Goal: Task Accomplishment & Management: Manage account settings

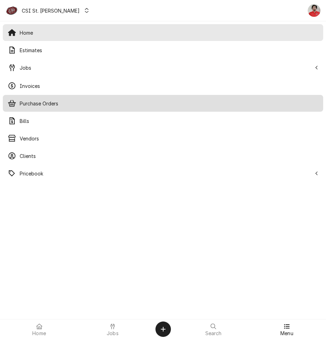
drag, startPoint x: 32, startPoint y: 64, endPoint x: 38, endPoint y: 105, distance: 41.9
click at [38, 105] on div "Home Estimates Jobs Jobs Job Series Invoices Purchase Orders Bills Vendors Clie…" at bounding box center [163, 103] width 326 height 164
click at [38, 105] on span "Purchase Orders" at bounding box center [169, 103] width 298 height 7
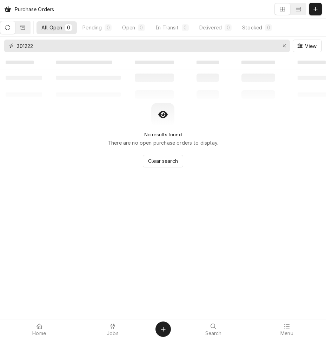
click at [52, 47] on input "301222" at bounding box center [147, 46] width 260 height 13
type input "d"
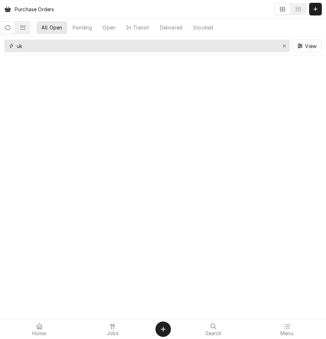
type input "u"
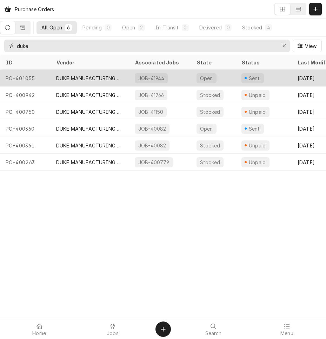
type input "duke"
click at [55, 74] on div "DUKE MANUFACTURING CO." at bounding box center [89, 78] width 79 height 17
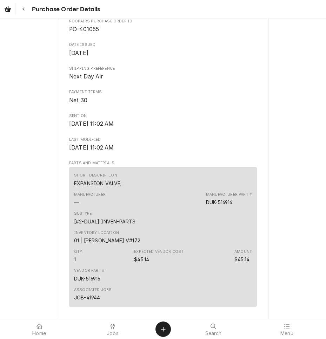
scroll to position [316, 0]
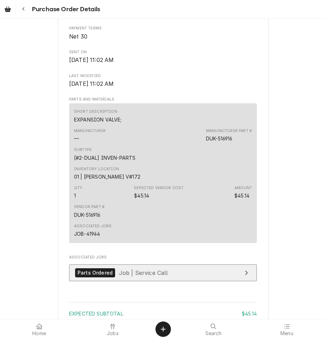
click at [113, 278] on div "Parts Ordered Job | Service Call" at bounding box center [121, 273] width 93 height 9
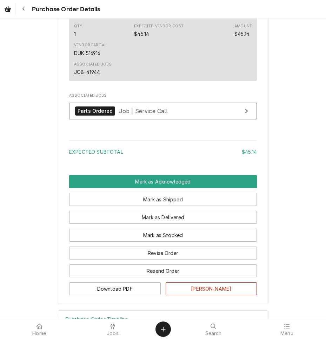
scroll to position [517, 0]
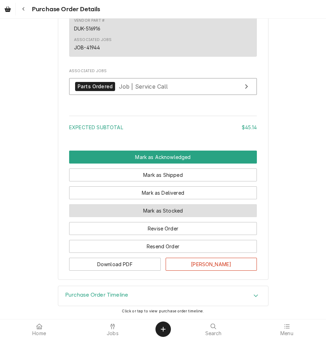
click at [126, 208] on button "Mark as Stocked" at bounding box center [163, 210] width 188 height 13
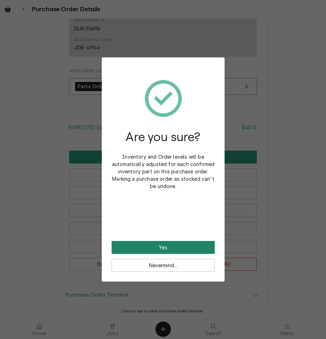
click at [168, 244] on button "Yes" at bounding box center [163, 247] width 103 height 13
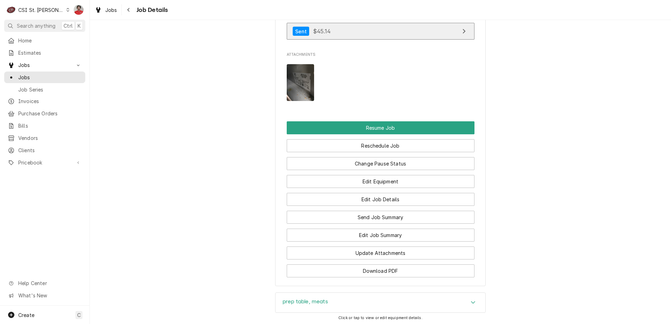
scroll to position [982, 0]
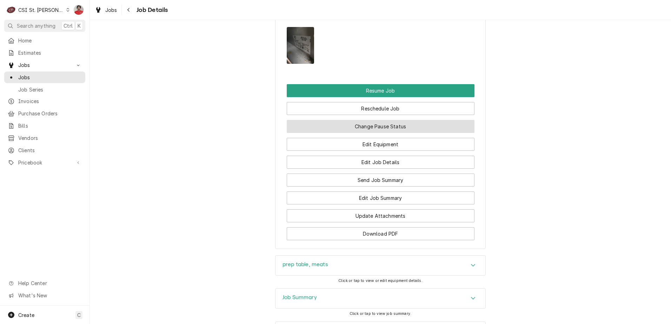
click at [376, 133] on button "Change Pause Status" at bounding box center [381, 126] width 188 height 13
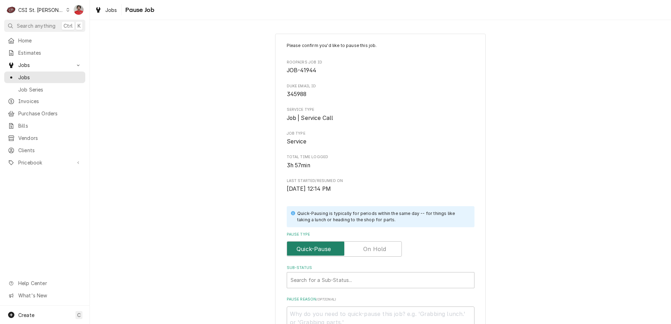
click at [361, 242] on input "Pause Type" at bounding box center [344, 248] width 109 height 15
checkbox input "true"
click at [361, 280] on div "Sub-Status" at bounding box center [380, 280] width 180 height 13
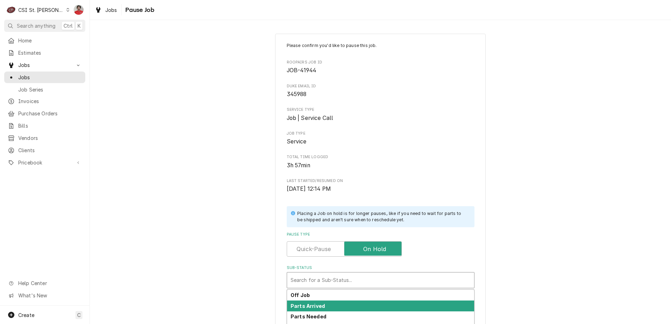
click at [355, 302] on div "Parts Arrived" at bounding box center [380, 306] width 187 height 11
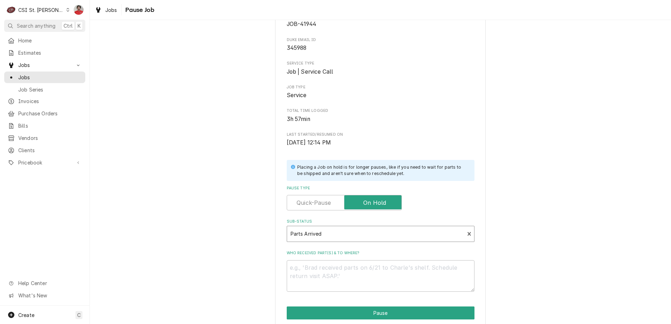
scroll to position [93, 0]
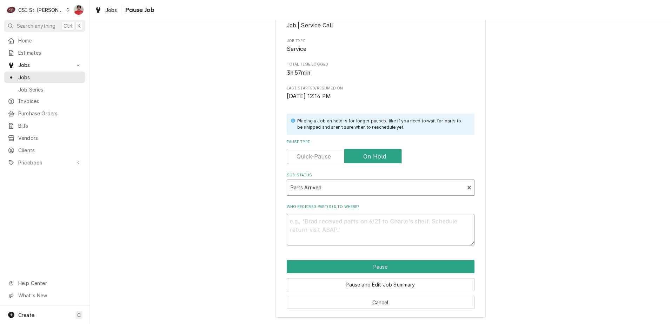
click at [371, 218] on textarea "Who received part(s) & to where?" at bounding box center [381, 230] width 188 height 32
type textarea "x"
type textarea "R"
type textarea "x"
type textarea "RE"
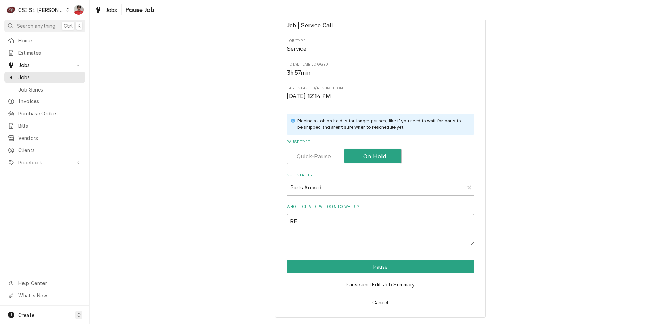
type textarea "x"
type textarea "REC"
type textarea "x"
type textarea "REC"
type textarea "x"
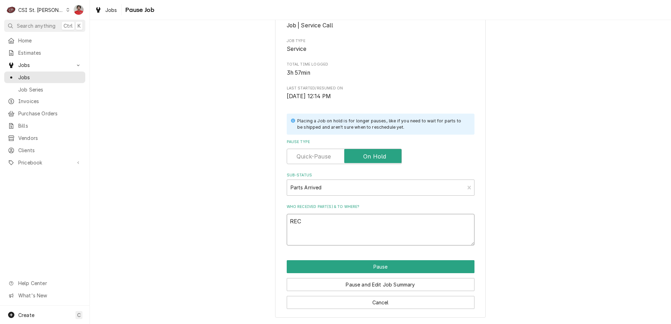
type textarea "REC 5"
type textarea "x"
type textarea "REC 51"
type textarea "x"
type textarea "REC 516"
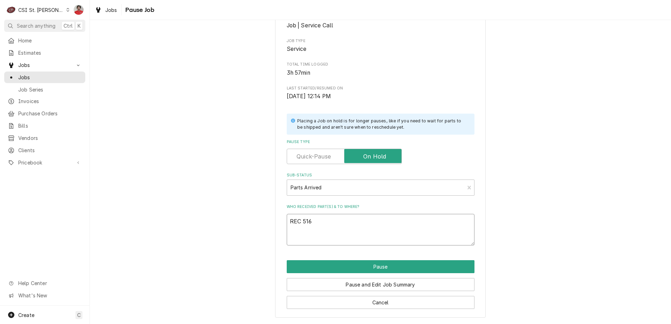
type textarea "x"
type textarea "REC 5163"
type textarea "x"
type textarea "REC 51631"
type textarea "x"
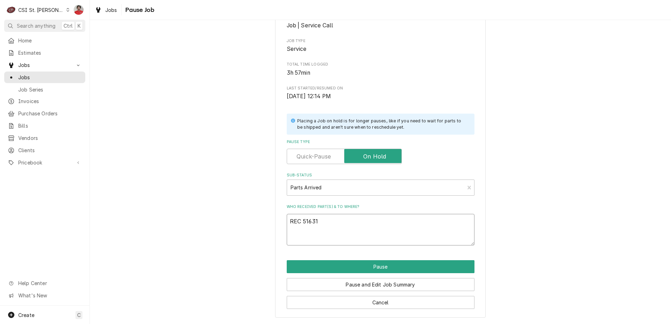
type textarea "REC 516315"
type textarea "x"
type textarea "REC 516315"
type textarea "x"
type textarea "REC 516315 T"
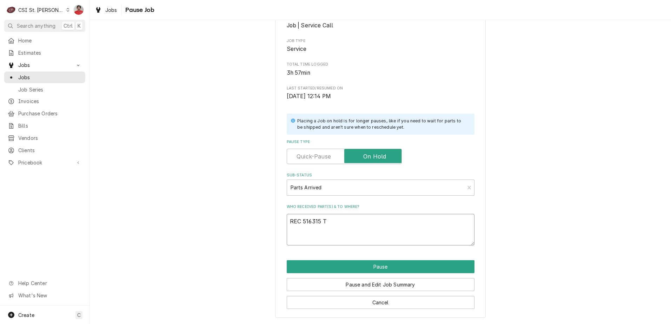
type textarea "x"
type textarea "REC 516315"
type textarea "x"
type textarea "REC 516315 t"
type textarea "x"
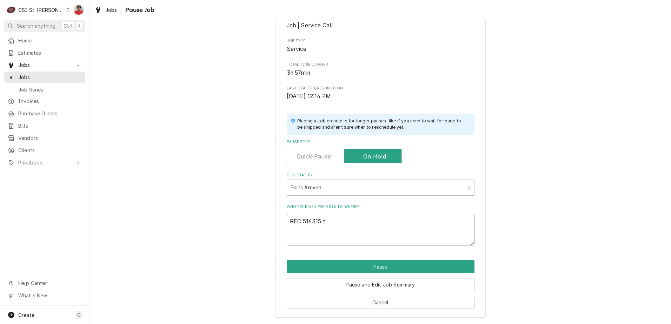
type textarea "REC 516315 to"
type textarea "x"
type textarea "REC 516315 to T"
type textarea "x"
type textarea "REC 516315 to TO"
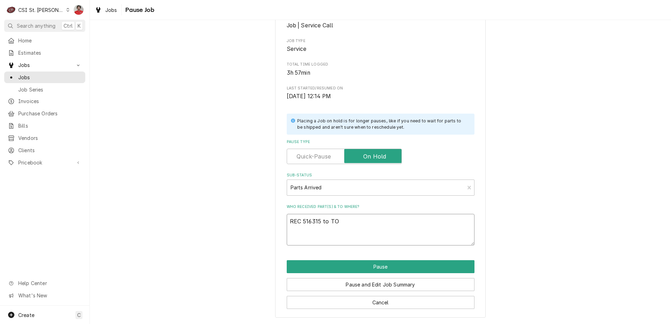
type textarea "x"
type textarea "REC 516315 to TON"
type textarea "x"
type textarea "REC 516315 to TONy"
type textarea "x"
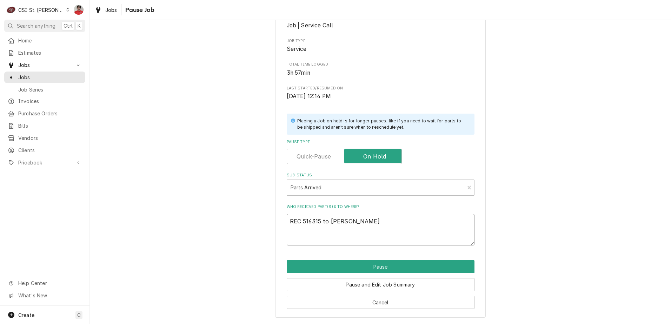
type textarea "REC 516315 to TON"
type textarea "x"
type textarea "REC 516315 to TO"
type textarea "x"
type textarea "REC 516315 to T"
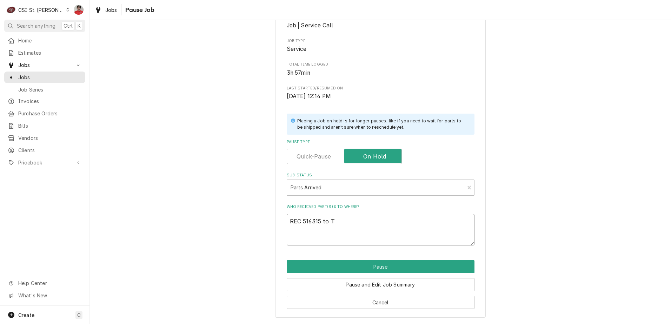
type textarea "x"
type textarea "REC 516315 to To"
type textarea "x"
type textarea "REC 516315 to Ton"
type textarea "x"
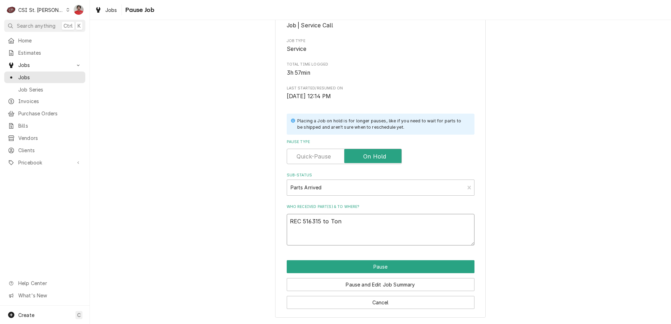
type textarea "REC 516315 to Tony"
type textarea "x"
type textarea "REC 516315 to Tony'"
type textarea "x"
type textarea "REC 516315 to Tony's"
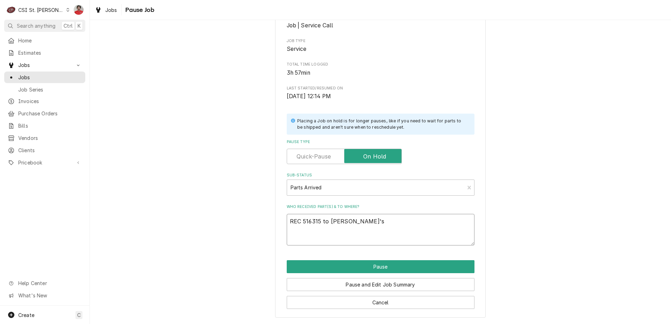
type textarea "x"
type textarea "REC 516315 to Tony's"
type textarea "x"
type textarea "REC 516315 to Tony's s"
type textarea "x"
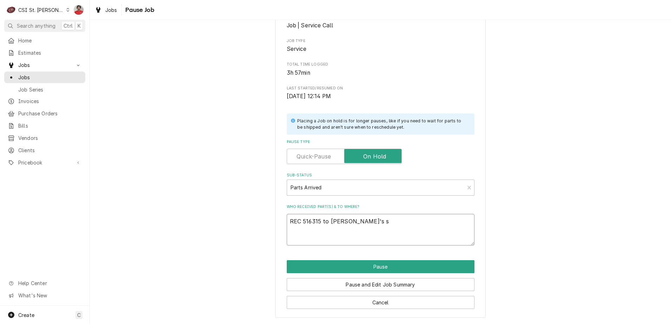
type textarea "REC 516315 to Tony's sh"
type textarea "x"
type textarea "REC 516315 to Tony's she"
type textarea "x"
type textarea "REC 516315 to Tony's shel"
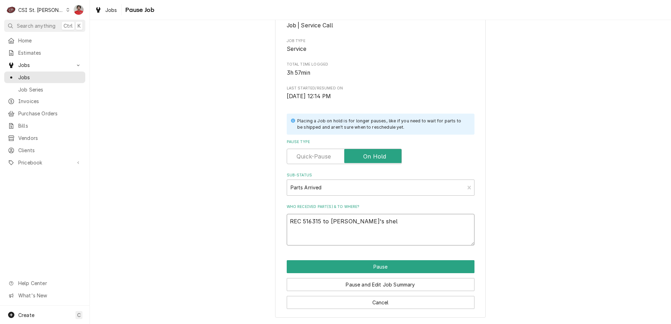
type textarea "x"
type textarea "REC 516315 to Tony's shelf"
click at [377, 264] on button "Pause" at bounding box center [381, 266] width 188 height 13
type textarea "x"
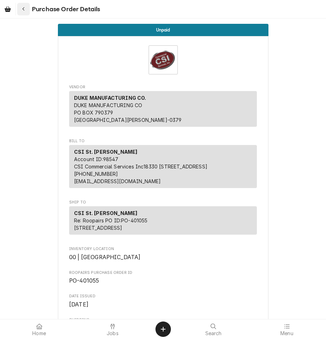
click at [23, 11] on icon "Navigate back" at bounding box center [23, 9] width 3 height 5
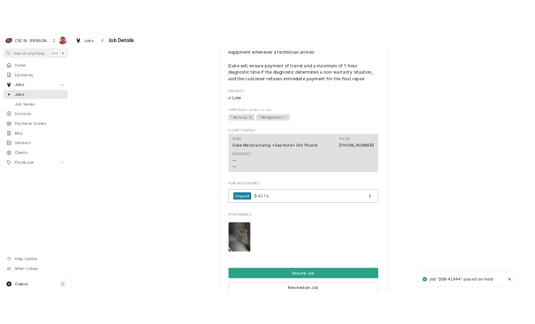
scroll to position [1017, 0]
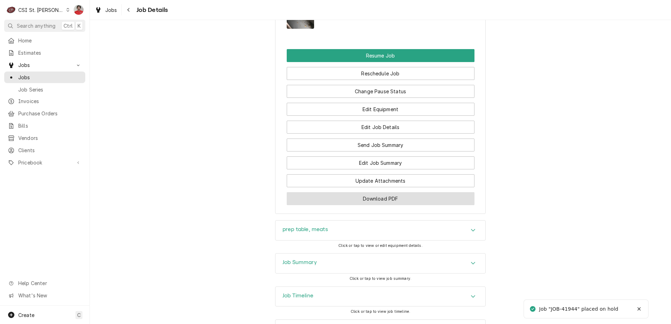
click at [365, 205] on button "Download PDF" at bounding box center [381, 198] width 188 height 13
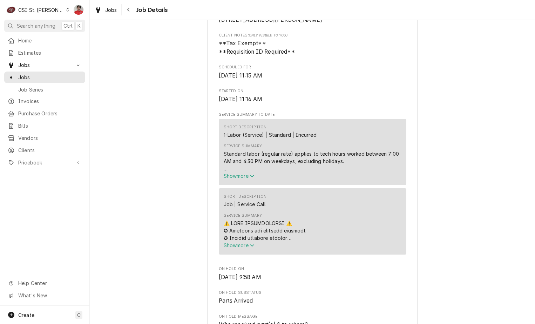
scroll to position [0, 0]
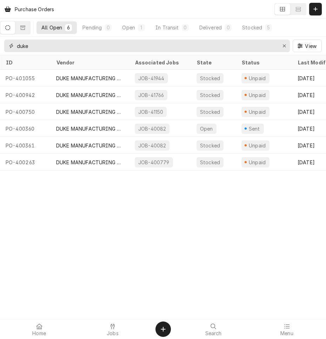
click at [72, 44] on input "duke" at bounding box center [147, 46] width 260 height 13
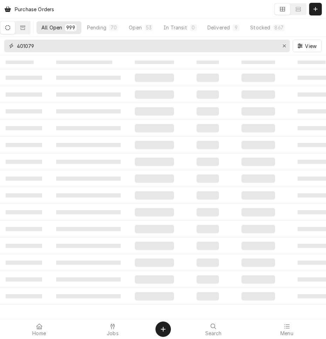
type input "401079"
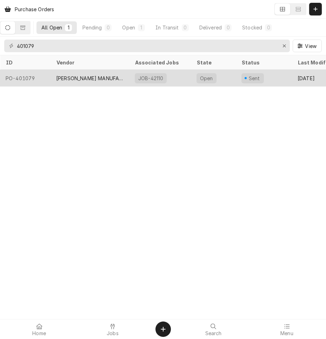
click at [88, 75] on div "HARDT MANUFACTURING" at bounding box center [89, 78] width 67 height 7
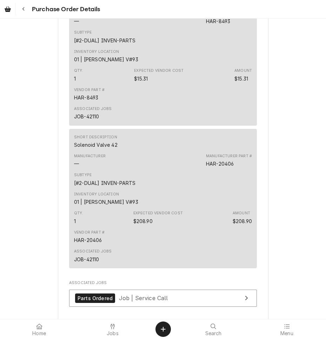
scroll to position [795, 0]
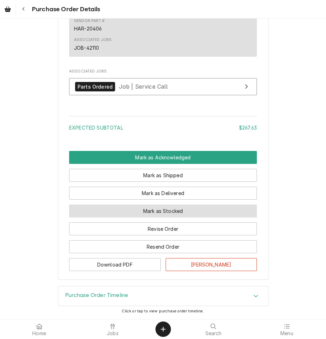
click at [136, 212] on button "Mark as Stocked" at bounding box center [163, 211] width 188 height 13
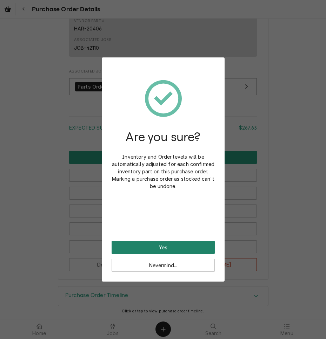
click at [146, 247] on button "Yes" at bounding box center [163, 247] width 103 height 13
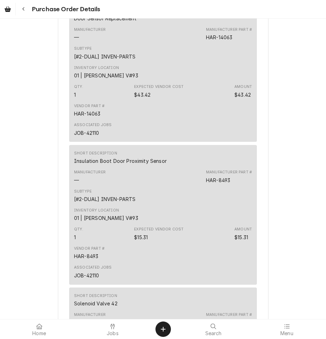
scroll to position [772, 0]
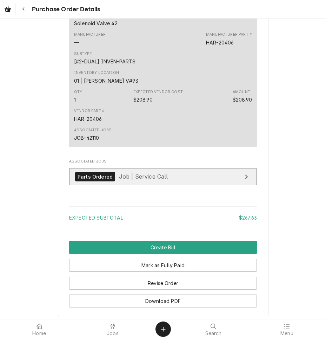
click at [124, 180] on span "Job | Service Call" at bounding box center [143, 176] width 49 height 7
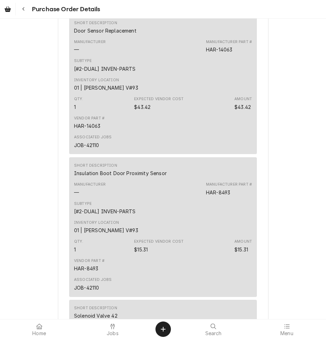
scroll to position [491, 0]
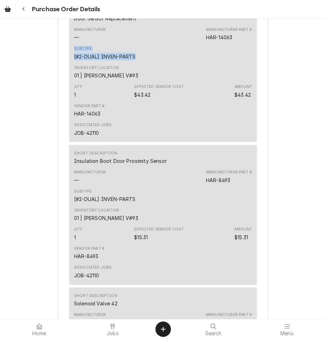
drag, startPoint x: 215, startPoint y: 62, endPoint x: 188, endPoint y: 66, distance: 26.9
click at [188, 66] on div "Short Description Door Sensor Replacement Manufacturer — Manufacturer Part # HA…" at bounding box center [163, 72] width 188 height 140
click at [210, 41] on div "HAR-14063" at bounding box center [219, 37] width 26 height 7
click at [212, 41] on div "HAR-14063" at bounding box center [219, 37] width 26 height 7
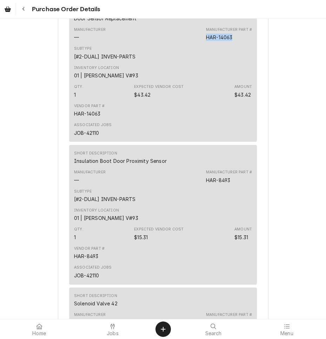
drag, startPoint x: 236, startPoint y: 59, endPoint x: 186, endPoint y: 60, distance: 49.8
click at [186, 43] on div "Manufacturer — Manufacturer Part # HAR-14063" at bounding box center [163, 34] width 178 height 19
copy div "HAR-14063"
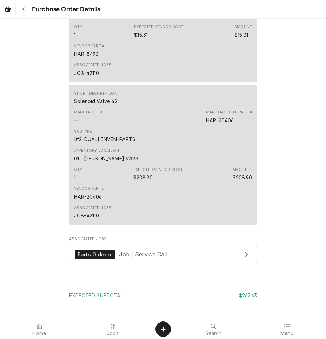
scroll to position [736, 0]
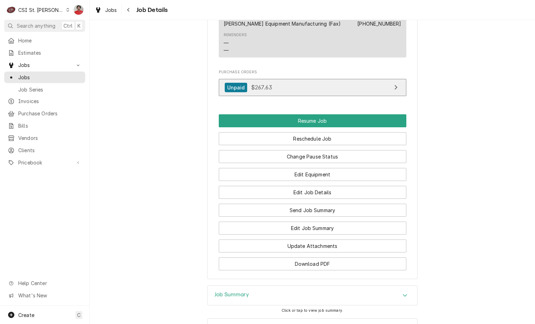
scroll to position [1036, 0]
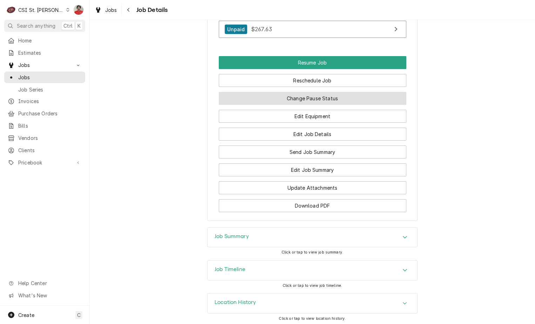
click at [295, 98] on button "Change Pause Status" at bounding box center [313, 98] width 188 height 13
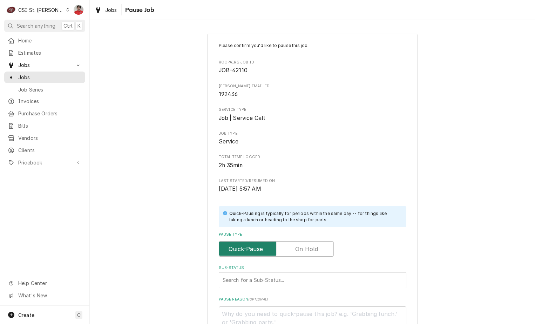
click at [318, 245] on input "Pause Type" at bounding box center [276, 248] width 109 height 15
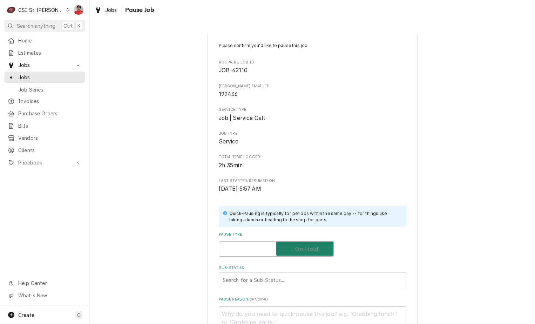
checkbox input "true"
click at [323, 280] on div "Sub-Status" at bounding box center [306, 280] width 166 height 13
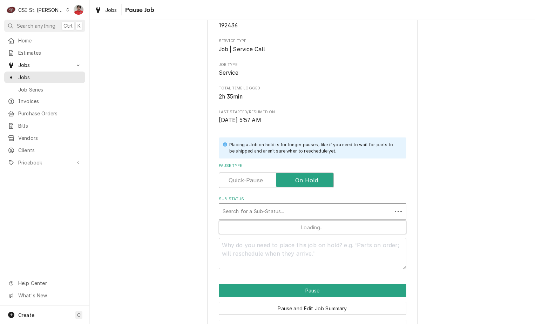
scroll to position [70, 0]
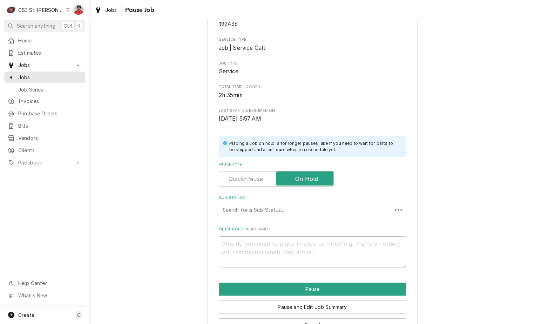
click at [341, 213] on div "Sub-Status" at bounding box center [306, 210] width 166 height 13
click at [344, 202] on div "Search for a Sub-Status..." at bounding box center [305, 209] width 173 height 15
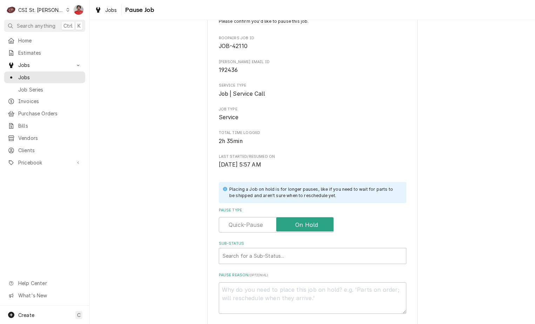
scroll to position [0, 0]
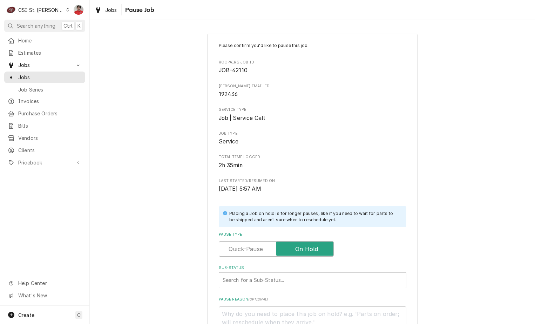
click at [370, 102] on div "Please confirm you'd like to pause this job. Roopairs Job ID JOB-42110 Hardt em…" at bounding box center [313, 190] width 188 height 296
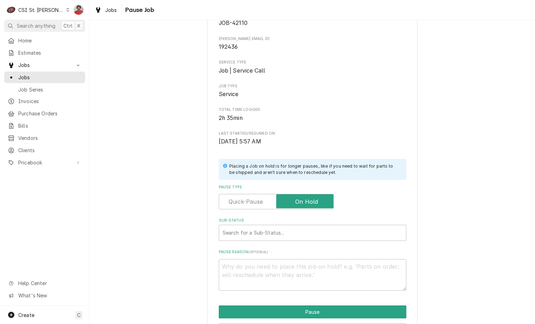
scroll to position [93, 0]
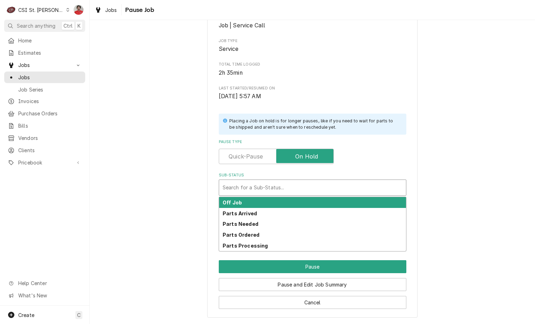
click at [330, 187] on div "Sub-Status" at bounding box center [313, 187] width 180 height 13
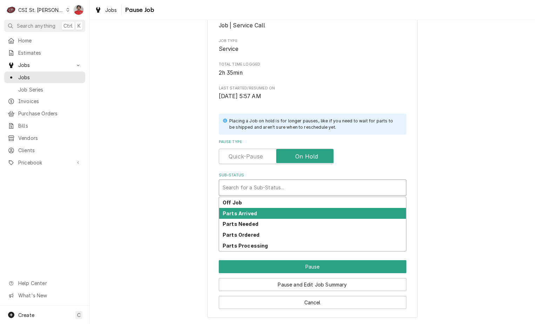
click at [314, 213] on div "Parts Arrived" at bounding box center [312, 213] width 187 height 11
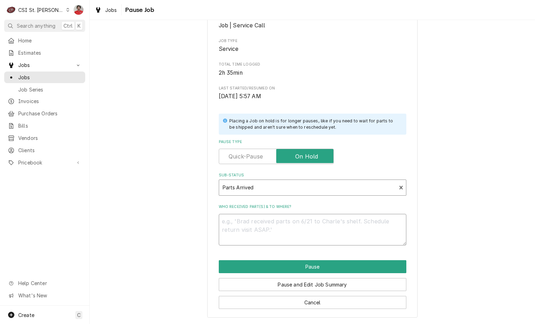
drag, startPoint x: 314, startPoint y: 213, endPoint x: 310, endPoint y: 238, distance: 25.9
click at [310, 238] on textarea "Who received part(s) & to where?" at bounding box center [313, 230] width 188 height 32
type textarea "x"
type textarea "R"
type textarea "x"
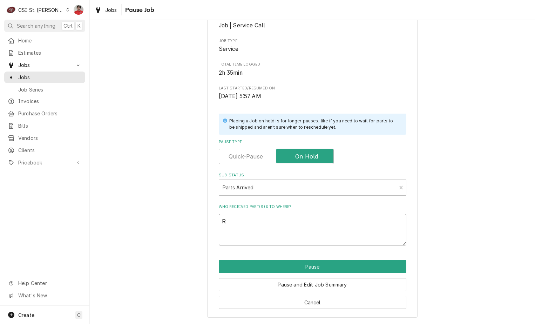
type textarea "RE"
type textarea "x"
type textarea "REc"
type textarea "x"
type textarea "REc"
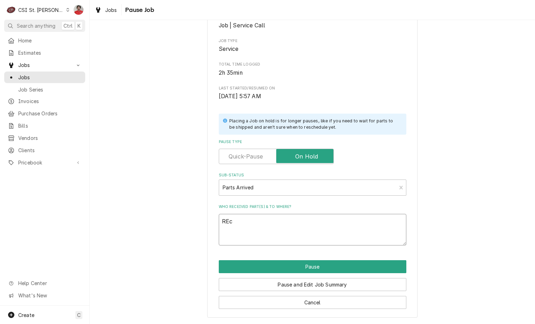
type textarea "x"
type textarea "REc p"
type textarea "x"
type textarea "REc pa"
type textarea "x"
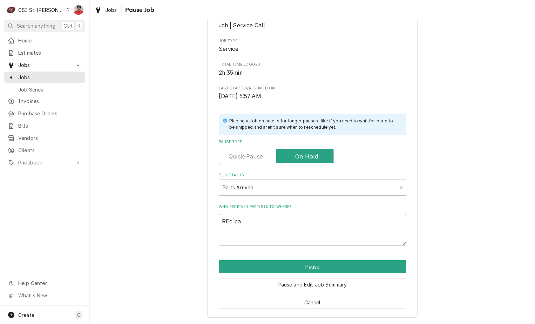
type textarea "REc par"
type textarea "x"
type textarea "REc pa"
type textarea "x"
type textarea "REc p"
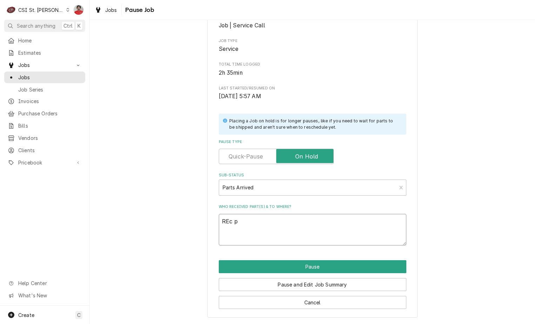
type textarea "x"
type textarea "REc"
type textarea "x"
type textarea "REc"
type textarea "x"
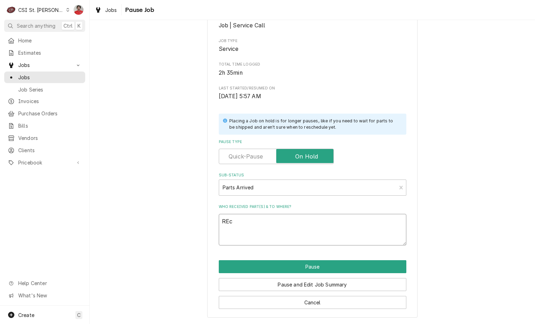
type textarea "RE"
type textarea "x"
type textarea "R"
type textarea "x"
type textarea "Re"
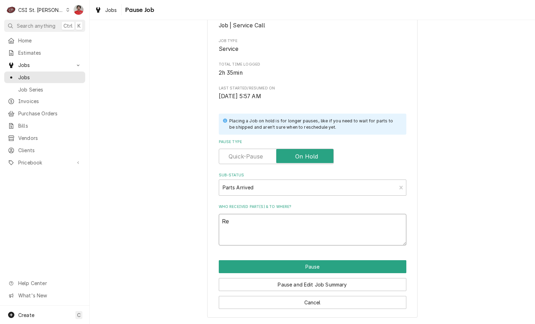
type textarea "x"
type textarea "Rec"
type textarea "x"
type textarea "Rec"
type textarea "x"
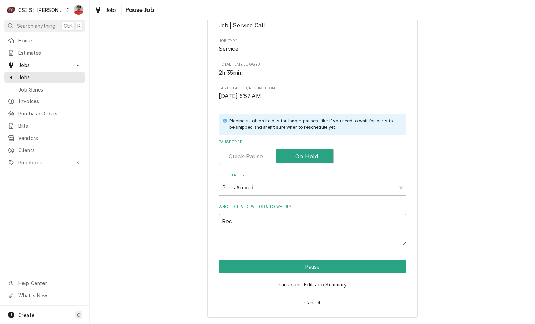
type textarea "Rec"
type textarea "x"
type textarea "Rec"
type textarea "x"
type textarea "Rec H"
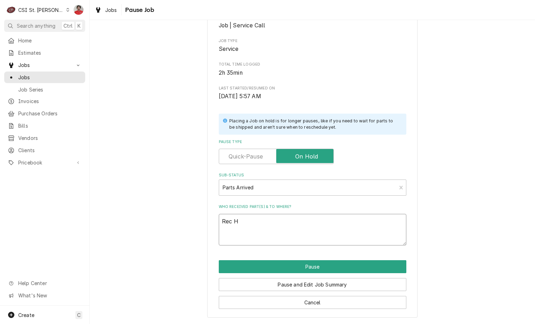
type textarea "x"
type textarea "Rec Ha"
type textarea "x"
type textarea "Rec Har"
type textarea "x"
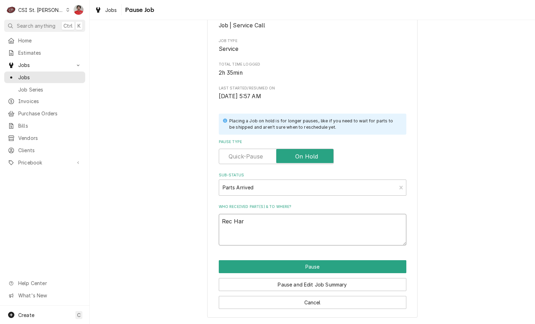
type textarea "Rec Hard"
type textarea "x"
type textarea "Rec Hardt"
type textarea "x"
type textarea "Rec Hardt"
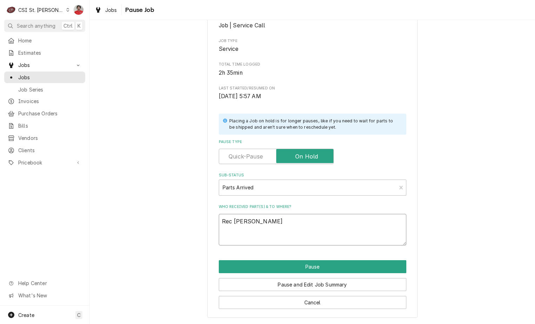
type textarea "x"
type textarea "Rec Hardt P"
type textarea "x"
type textarea "Rec Hardt Pa"
type textarea "x"
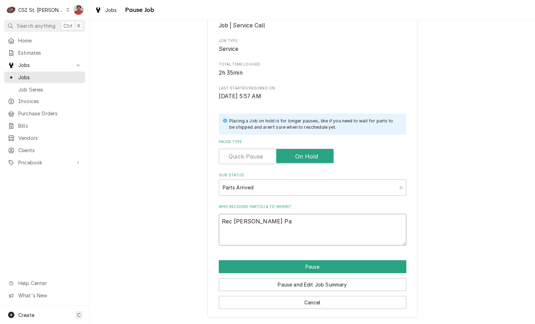
type textarea "Rec Hardt Par"
type textarea "x"
type textarea "Rec Hardt Part"
type textarea "x"
type textarea "Rec Hardt Parts"
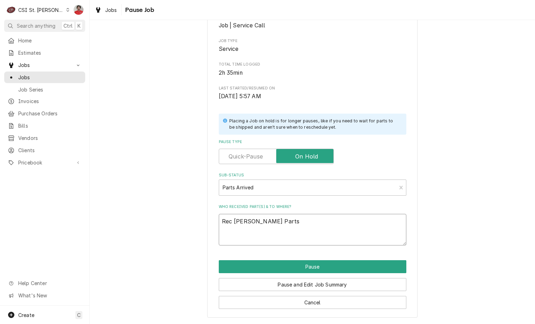
type textarea "x"
type textarea "Rec Hardt Part"
type textarea "x"
type textarea "Rec Hardt Par"
type textarea "x"
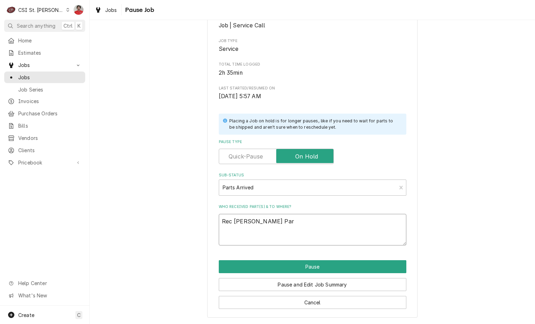
type textarea "Rec Hardt Pa"
type textarea "x"
type textarea "Rec Hardt P"
type textarea "x"
type textarea "Rec Hardt"
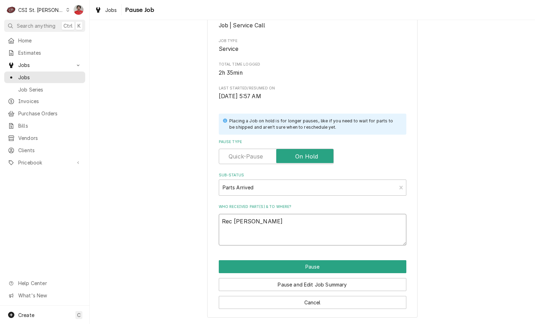
type textarea "x"
type textarea "Rec Hardt p"
type textarea "x"
type textarea "Rec Hardt pa"
type textarea "x"
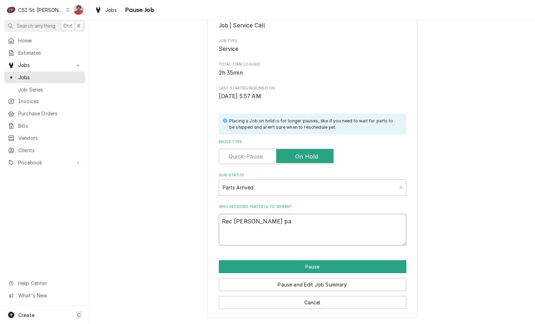
type textarea "Rec Hardt par"
type textarea "x"
type textarea "Rec Hardt part"
type textarea "x"
type textarea "Rec Hardt parts"
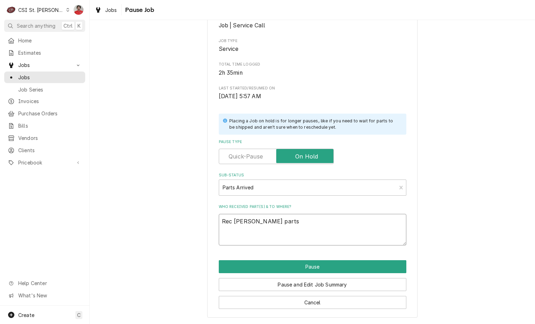
type textarea "x"
type textarea "Rec Hardt parts"
type textarea "x"
type textarea "Rec Hardt parts t"
type textarea "x"
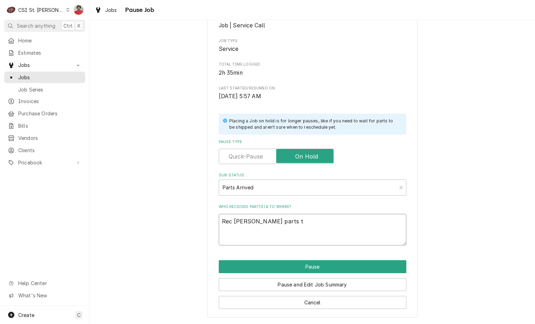
type textarea "Rec Hardt parts to"
type textarea "x"
type textarea "Rec Hardt parts to"
type textarea "x"
type textarea "Rec Hardt parts to"
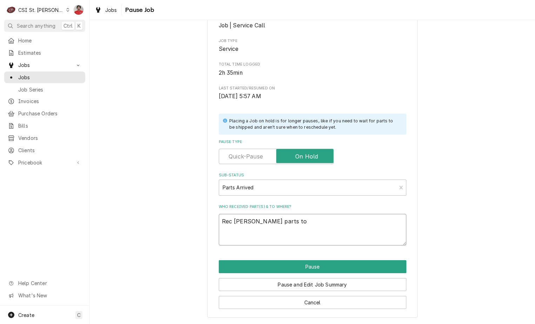
drag, startPoint x: 274, startPoint y: 224, endPoint x: 233, endPoint y: 228, distance: 41.6
click at [233, 228] on textarea "Rec Hardt parts to" at bounding box center [313, 230] width 188 height 32
paste textarea "AR-14063"
type textarea "x"
type textarea "Rec HAR-14063"
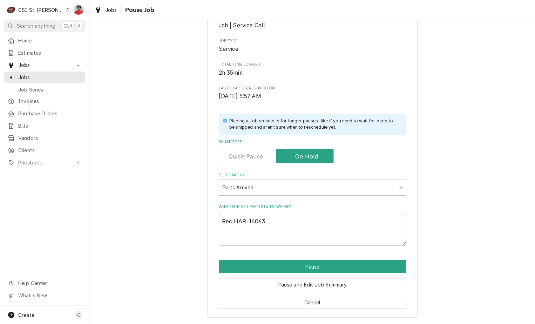
type textarea "x"
type textarea "Rec HAR-14063,"
type textarea "x"
type textarea "Rec HAR-14063,"
type textarea "x"
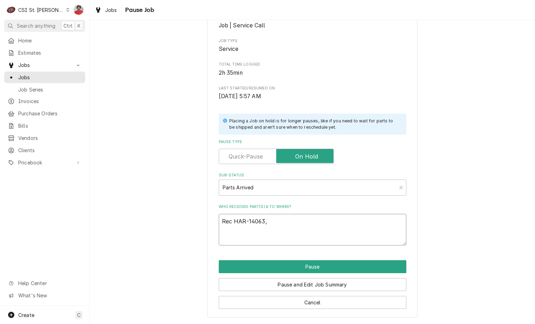
type textarea "Rec HAR-14063, H"
type textarea "x"
type textarea "Rec HAR-14063, HA"
type textarea "x"
type textarea "Rec HAR-14063, HAR"
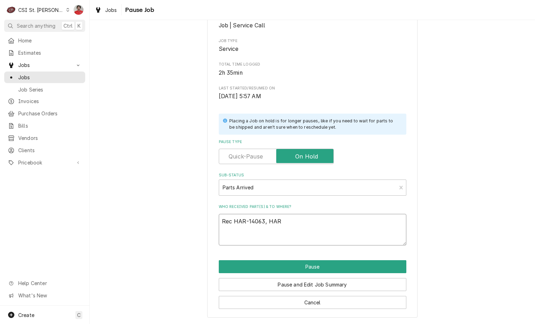
type textarea "x"
type textarea "Rec HAR-14063, HAR-"
type textarea "x"
type textarea "Rec HAR-14063, HAR-8"
type textarea "x"
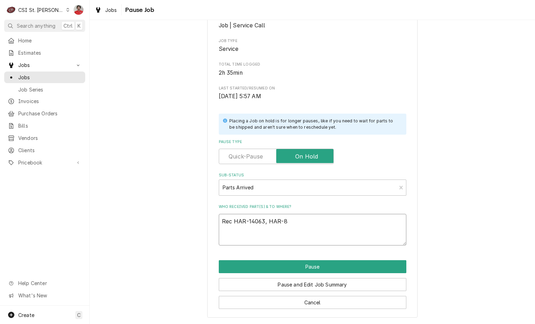
type textarea "Rec HAR-14063, HAR-84"
type textarea "x"
type textarea "Rec HAR-14063, HAR-849"
type textarea "x"
type textarea "Rec HAR-14063, HAR-8493"
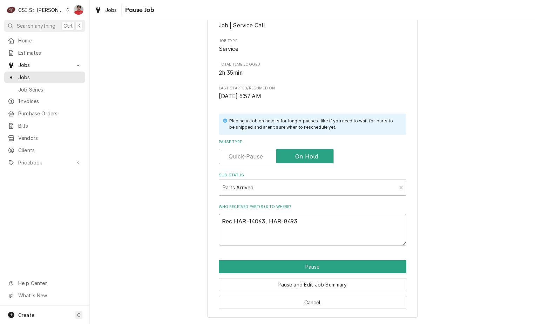
type textarea "x"
type textarea "Rec HAR-14063, HAR-8493,"
type textarea "x"
type textarea "Rec HAR-14063, HAR-8493,"
type textarea "x"
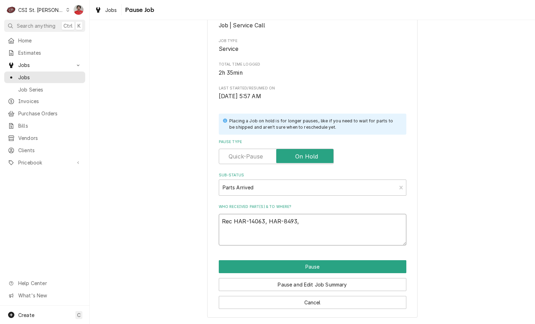
type textarea "Rec HAR-14063, HAR-8493, a"
type textarea "x"
type textarea "Rec HAR-14063, HAR-8493, an"
type textarea "x"
type textarea "Rec HAR-14063, HAR-8493, and"
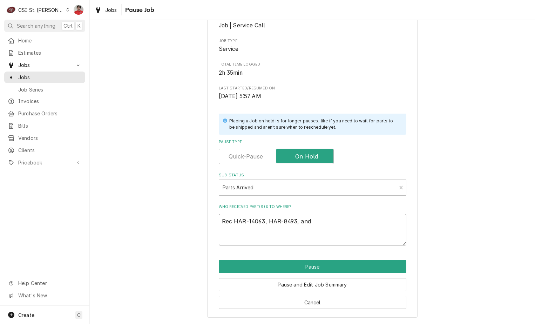
type textarea "x"
type textarea "Rec HAR-14063, HAR-8493, and"
type textarea "x"
type textarea "Rec HAR-14063, HAR-8493, and H"
type textarea "x"
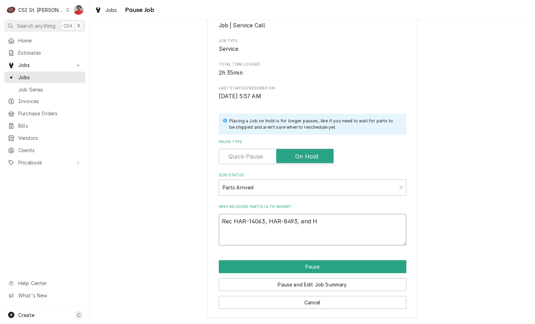
type textarea "Rec HAR-14063, HAR-8493, and HA"
type textarea "x"
type textarea "Rec HAR-14063, HAR-8493, and HAR"
type textarea "x"
type textarea "Rec HAR-14063, HAR-8493, and HAR-"
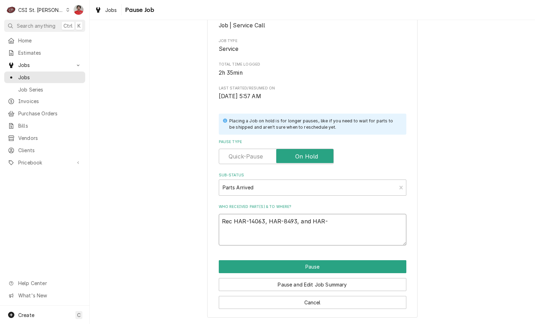
click at [358, 218] on textarea "Rec HAR-14063, HAR-8493, and HAR-" at bounding box center [313, 230] width 188 height 32
type textarea "x"
type textarea "Rec HAR-14063, HAR-8493, and HAR-2"
type textarea "x"
type textarea "Rec HAR-14063, HAR-8493, and HAR-20"
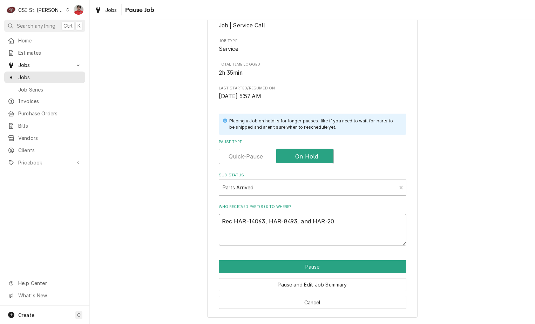
type textarea "x"
type textarea "Rec HAR-14063, HAR-8493, and HAR-204"
type textarea "x"
type textarea "Rec HAR-14063, HAR-8493, and HAR-2040"
type textarea "x"
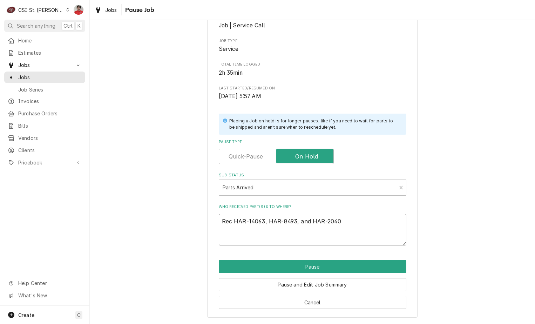
type textarea "Rec HAR-14063, HAR-8493, and HAR-20406"
type textarea "x"
type textarea "Rec HAR-14063, HAR-8493, and HAR-20406"
type textarea "x"
type textarea "Rec HAR-14063, HAR-8493, and HAR-20406 t"
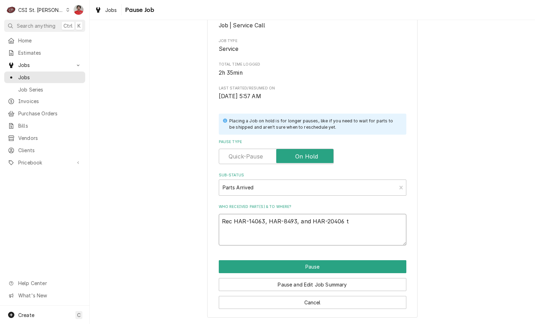
type textarea "x"
type textarea "Rec HAR-14063, HAR-8493, and HAR-20406 to"
type textarea "x"
type textarea "Rec HAR-14063, HAR-8493, and HAR-20406 to"
type textarea "x"
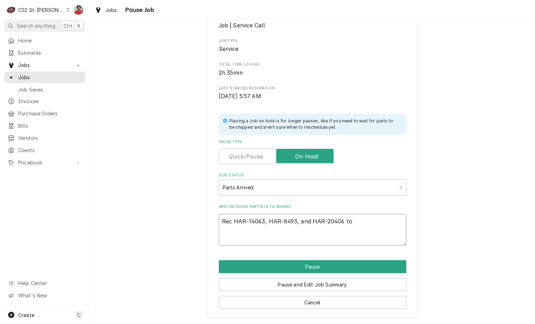
type textarea "Rec HAR-14063, HAR-8493, and HAR-20406 to C"
type textarea "x"
type textarea "Rec HAR-14063, HAR-8493, and HAR-20406 to Ch"
type textarea "x"
type textarea "Rec HAR-14063, HAR-8493, and HAR-20406 to Chu"
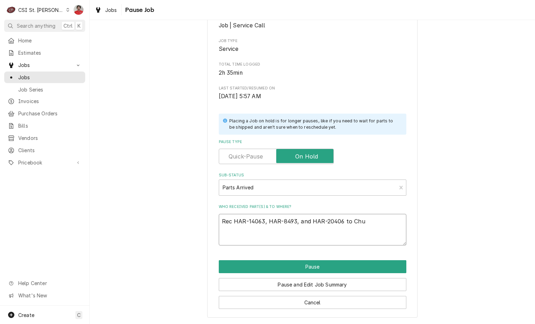
type textarea "x"
type textarea "Rec HAR-14063, HAR-8493, and HAR-20406 to Chuc"
type textarea "x"
type textarea "Rec HAR-14063, HAR-8493, and HAR-20406 to Chuck"
type textarea "x"
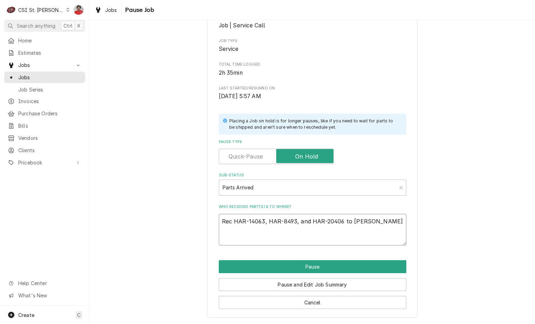
type textarea "Rec HAR-14063, HAR-8493, and HAR-20406 to Chuck'"
type textarea "x"
type textarea "Rec HAR-14063, HAR-8493, and HAR-20406 to Chuck's"
type textarea "x"
type textarea "Rec HAR-14063, HAR-8493, and HAR-20406 to Chuck's"
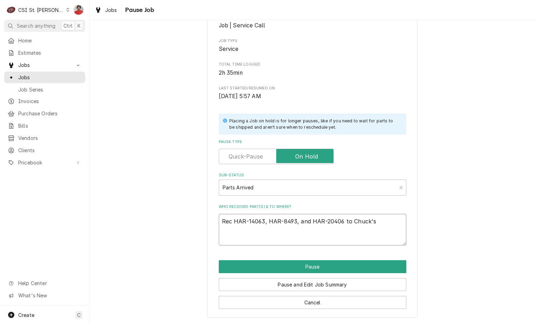
type textarea "x"
type textarea "Rec HAR-14063, HAR-8493, and HAR-20406 to Chuck's s"
type textarea "x"
type textarea "Rec HAR-14063, HAR-8493, and HAR-20406 to Chuck's sh"
type textarea "x"
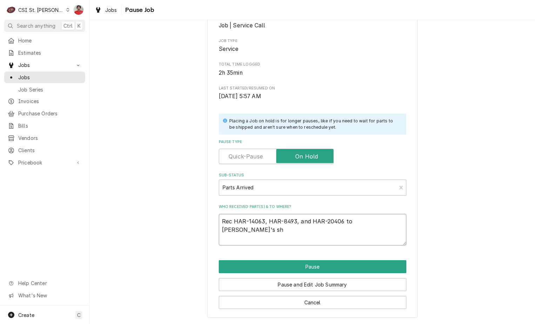
type textarea "Rec HAR-14063, HAR-8493, and HAR-20406 to Chuck's she"
type textarea "x"
type textarea "Rec HAR-14063, HAR-8493, and HAR-20406 to Chuck's shel"
type textarea "x"
type textarea "Rec HAR-14063, HAR-8493, and HAR-20406 to Chuck's shelf"
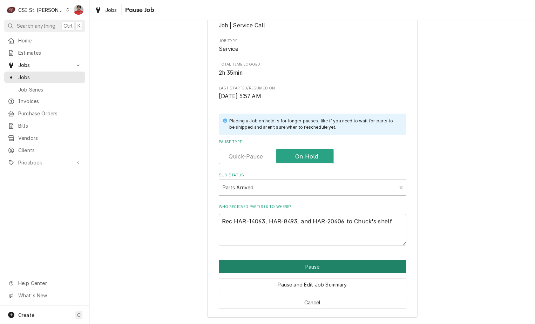
click at [336, 270] on button "Pause" at bounding box center [313, 266] width 188 height 13
type textarea "x"
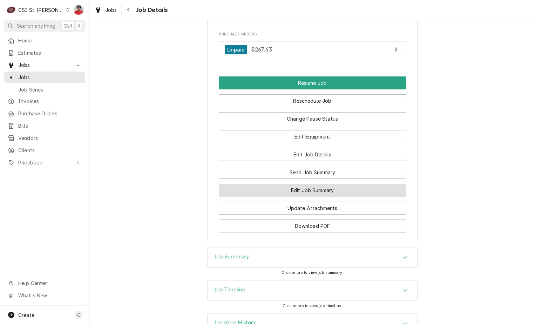
scroll to position [1036, 0]
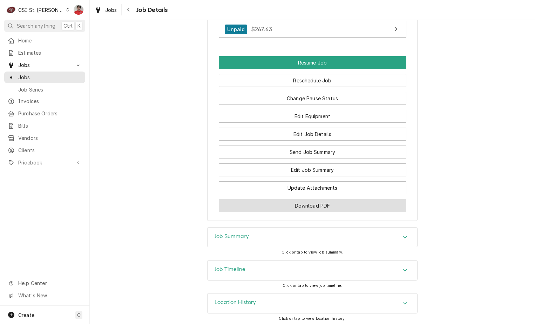
click at [316, 205] on button "Download PDF" at bounding box center [313, 205] width 188 height 13
